Goal: Information Seeking & Learning: Understand process/instructions

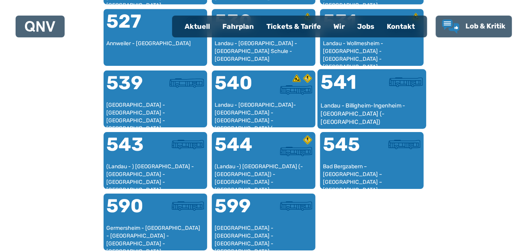
scroll to position [657, 0]
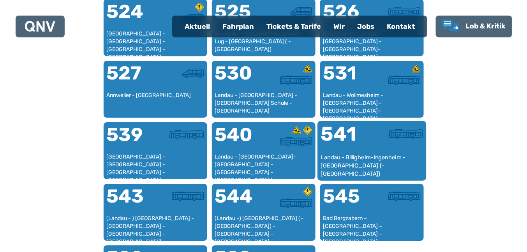
click at [320, 153] on div "Landau - Billigheim-Ingenheim - [GEOGRAPHIC_DATA] (- [GEOGRAPHIC_DATA])" at bounding box center [371, 165] width 102 height 24
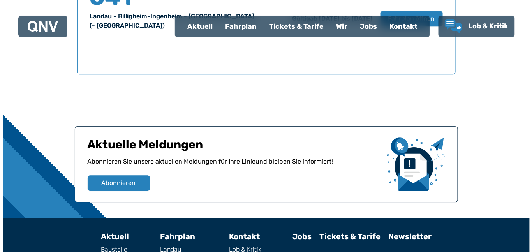
scroll to position [528, 0]
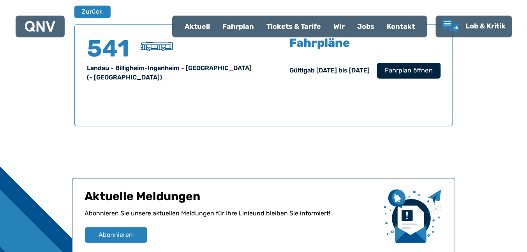
click at [423, 75] on span "Fahrplan öffnen" at bounding box center [408, 70] width 47 height 9
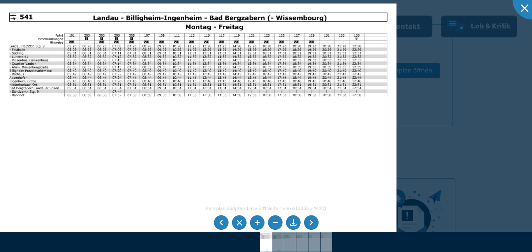
click at [252, 44] on img at bounding box center [198, 144] width 396 height 280
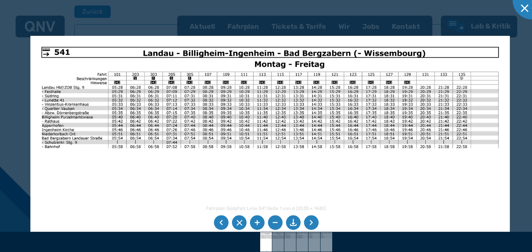
click at [207, 95] on img at bounding box center [269, 205] width 479 height 339
click at [70, 159] on img at bounding box center [269, 205] width 479 height 339
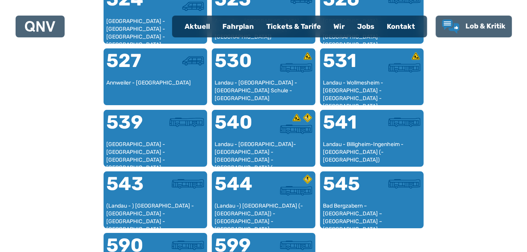
scroll to position [657, 0]
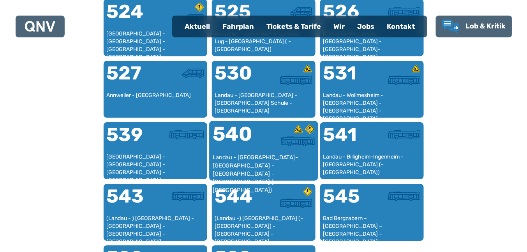
click at [212, 153] on div "Landau - [GEOGRAPHIC_DATA]-[GEOGRAPHIC_DATA] - [GEOGRAPHIC_DATA] - [GEOGRAPHIC_…" at bounding box center [263, 165] width 102 height 24
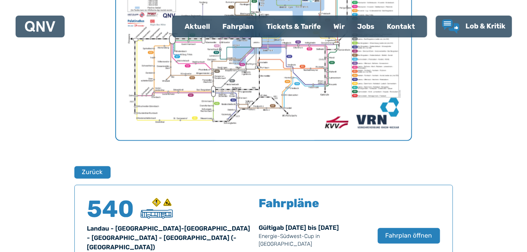
scroll to position [264, 0]
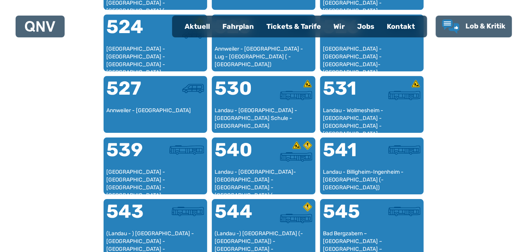
scroll to position [657, 0]
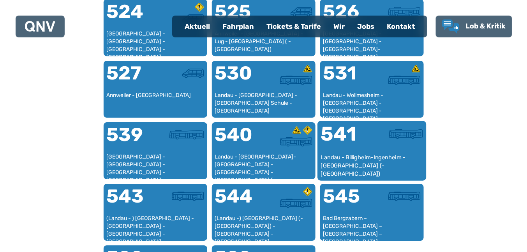
click at [320, 153] on div "Landau - Billigheim-Ingenheim - [GEOGRAPHIC_DATA] (- [GEOGRAPHIC_DATA])" at bounding box center [371, 165] width 102 height 24
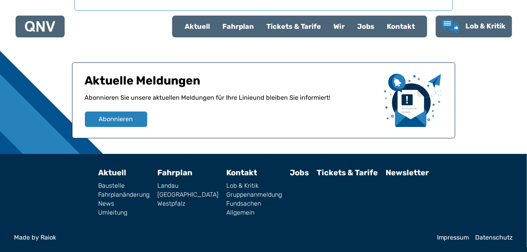
scroll to position [528, 0]
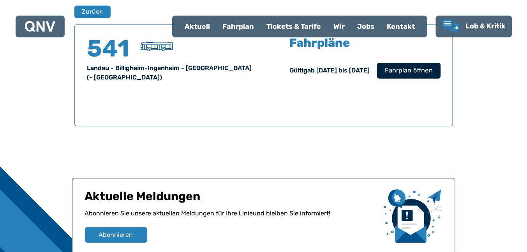
click at [432, 75] on span "Fahrplan öffnen" at bounding box center [408, 70] width 47 height 9
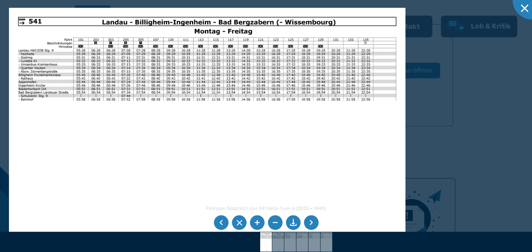
click at [405, 17] on img at bounding box center [207, 148] width 396 height 280
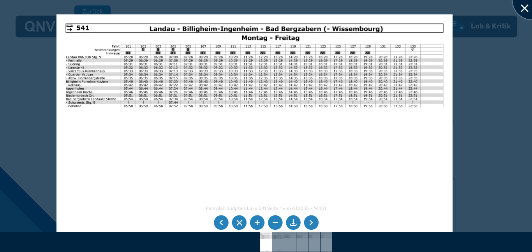
click at [526, 11] on div at bounding box center [531, 0] width 39 height 39
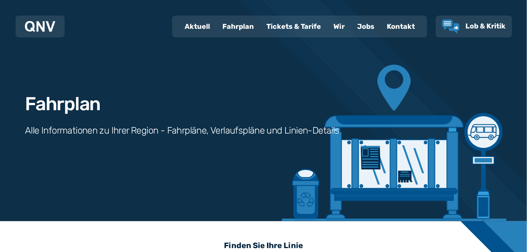
scroll to position [0, 0]
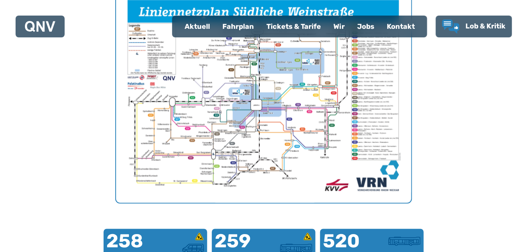
scroll to position [242, 0]
